Goal: Information Seeking & Learning: Understand process/instructions

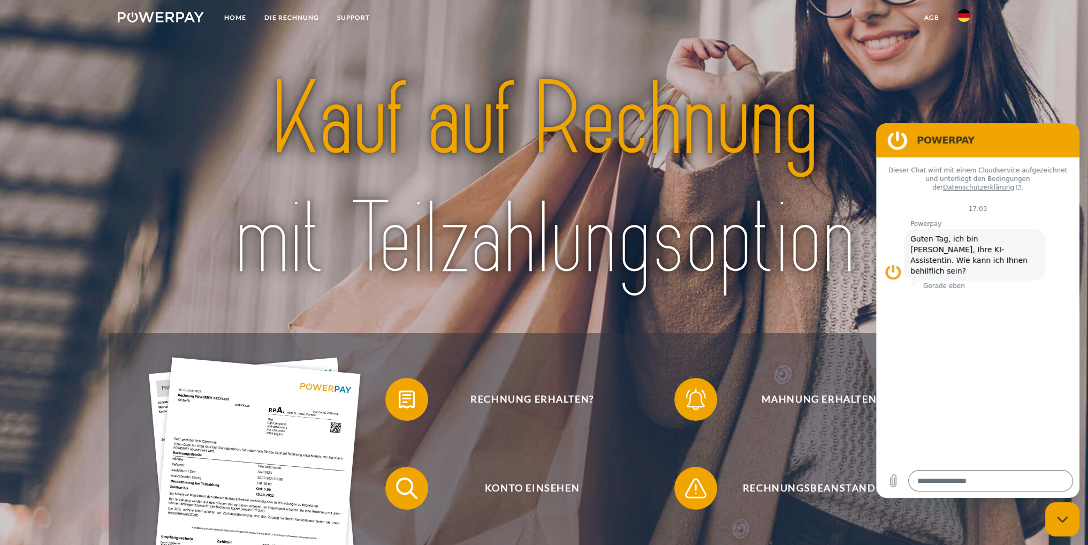
click at [976, 86] on div at bounding box center [544, 179] width 870 height 305
click at [931, 18] on link "agb" at bounding box center [931, 17] width 33 height 19
click at [899, 32] on link "AGB (Kauf auf Rechnung)" at bounding box center [876, 36] width 144 height 19
click at [1066, 518] on icon "Messaging-Fenster schließen" at bounding box center [1062, 519] width 11 height 7
type textarea "*"
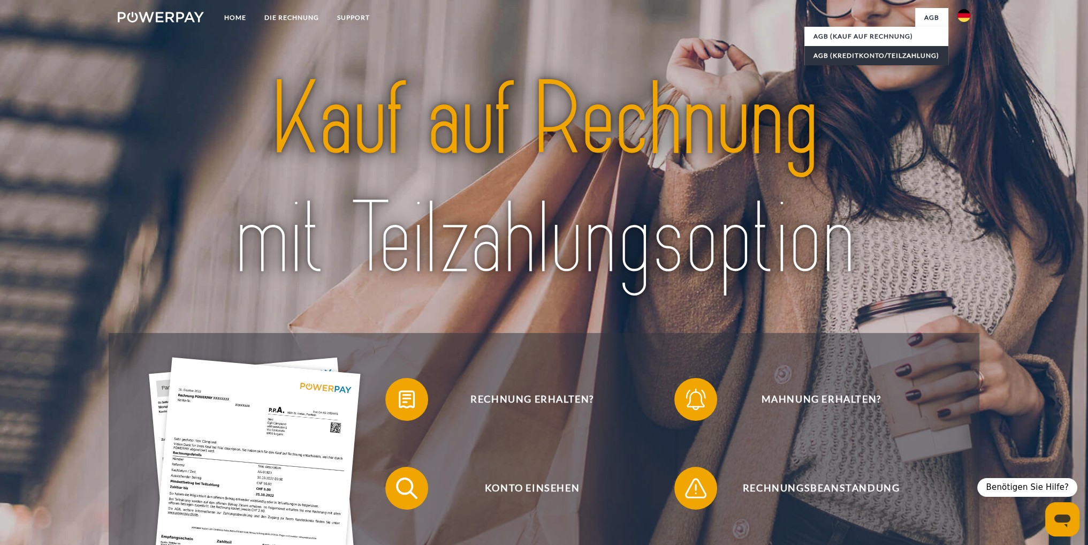
click at [869, 54] on link "AGB (Kreditkonto/Teilzahlung)" at bounding box center [876, 55] width 144 height 19
click at [539, 65] on img at bounding box center [544, 180] width 768 height 250
click at [273, 10] on link "DIE RECHNUNG" at bounding box center [291, 17] width 73 height 19
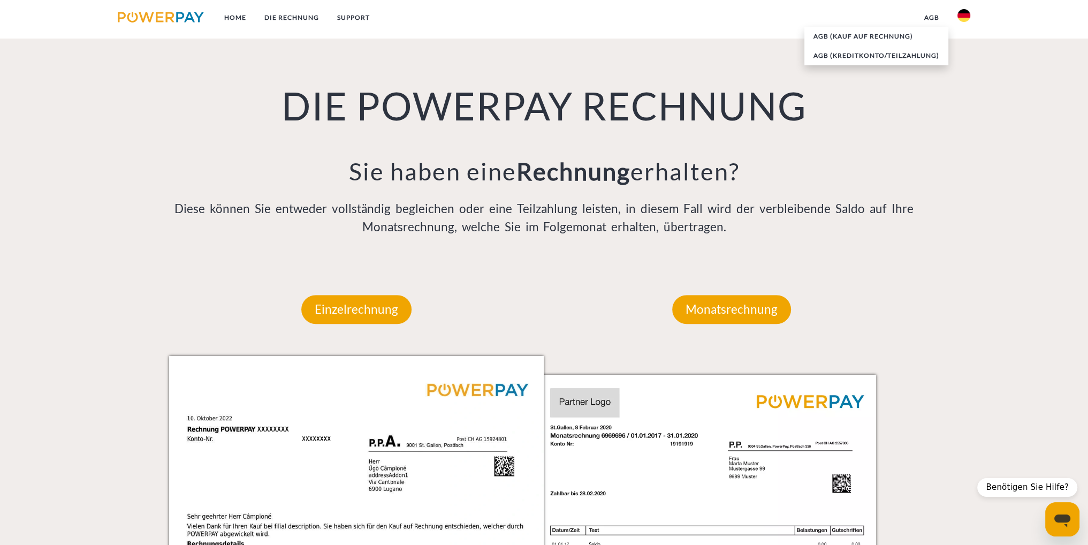
scroll to position [726, 0]
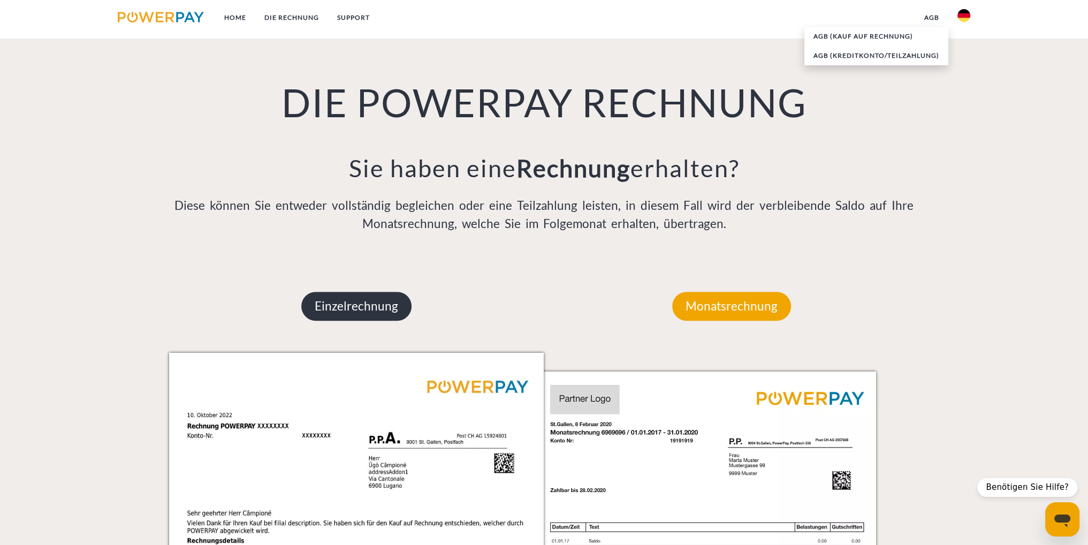
click at [392, 304] on p "Einzelrechnung" at bounding box center [356, 306] width 110 height 29
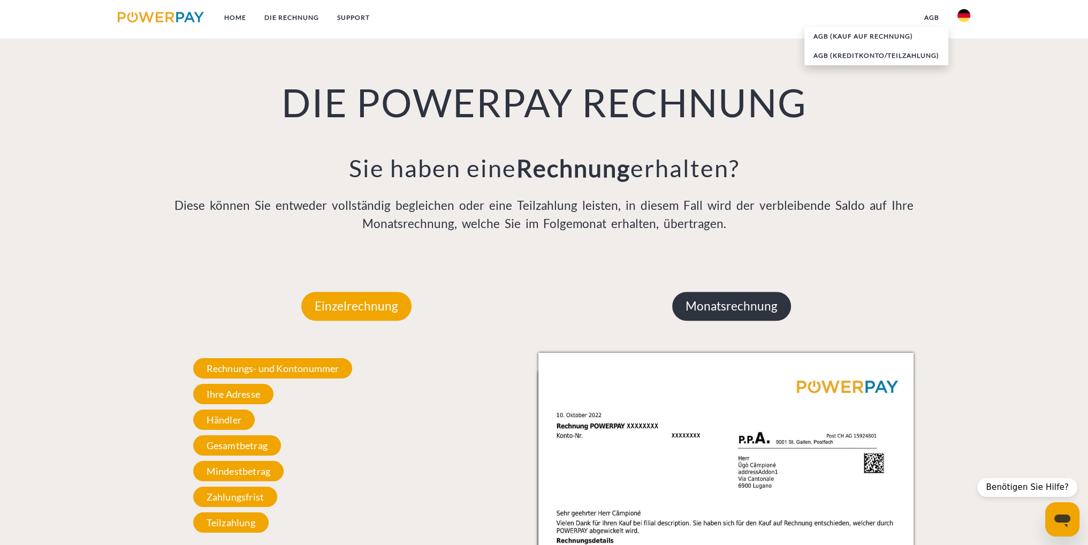
click at [731, 303] on p "Monatsrechnung" at bounding box center [731, 306] width 119 height 29
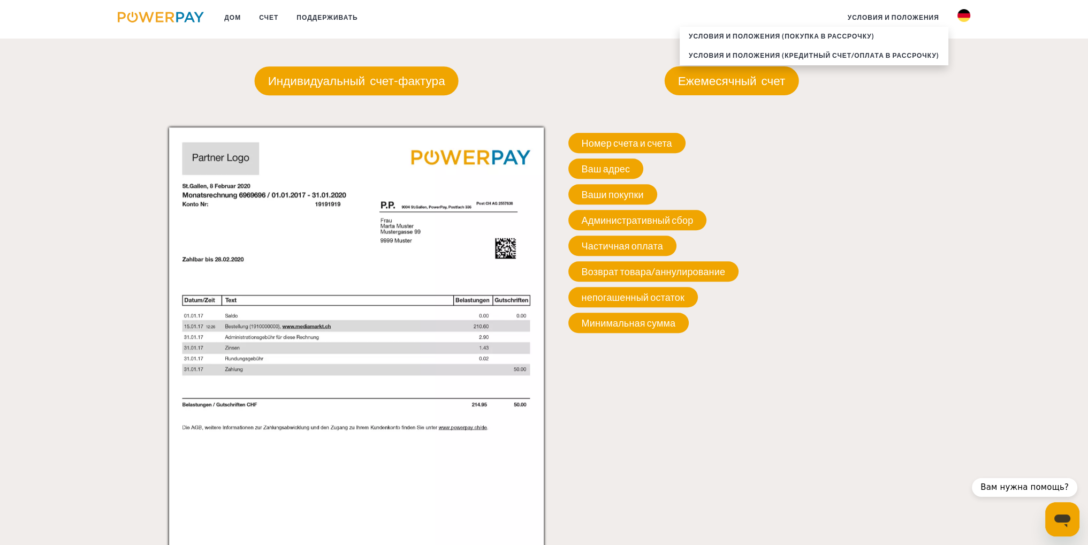
scroll to position [940, 0]
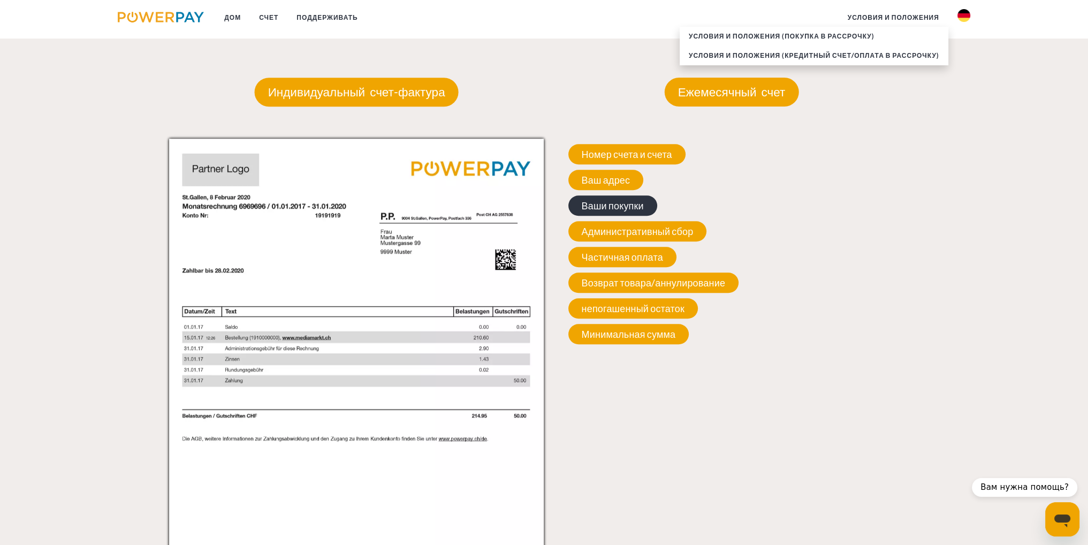
click at [633, 208] on font "Ваши покупки" at bounding box center [613, 206] width 62 height 12
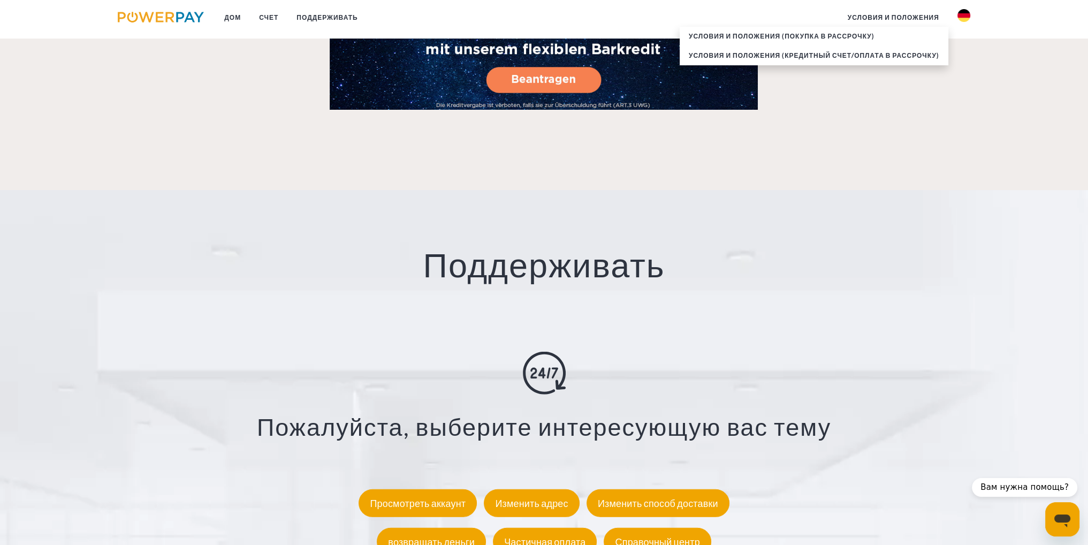
scroll to position [1903, 0]
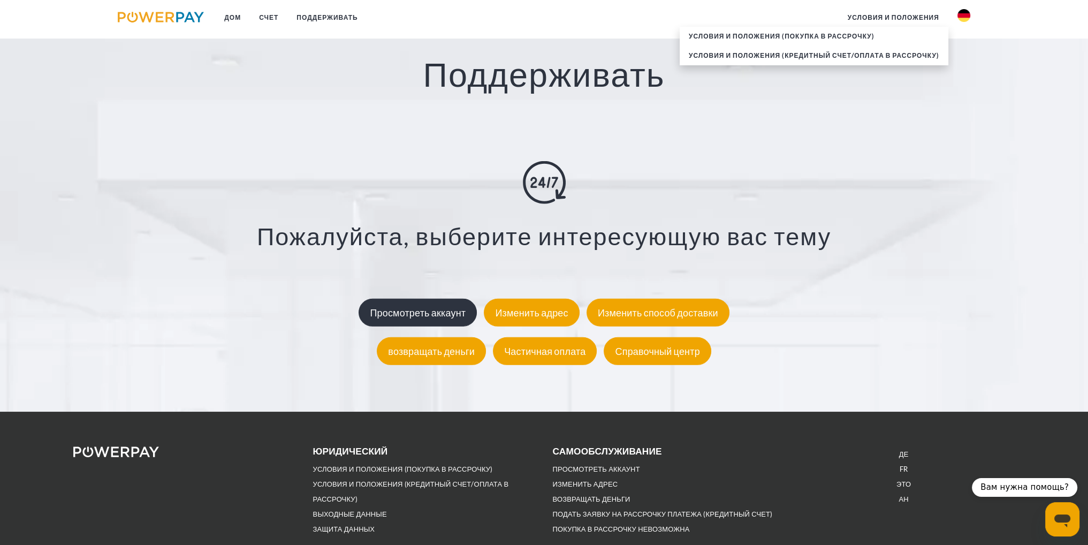
click at [441, 307] on div "Просмотреть аккаунт" at bounding box center [417, 313] width 118 height 28
